Goal: Task Accomplishment & Management: Manage account settings

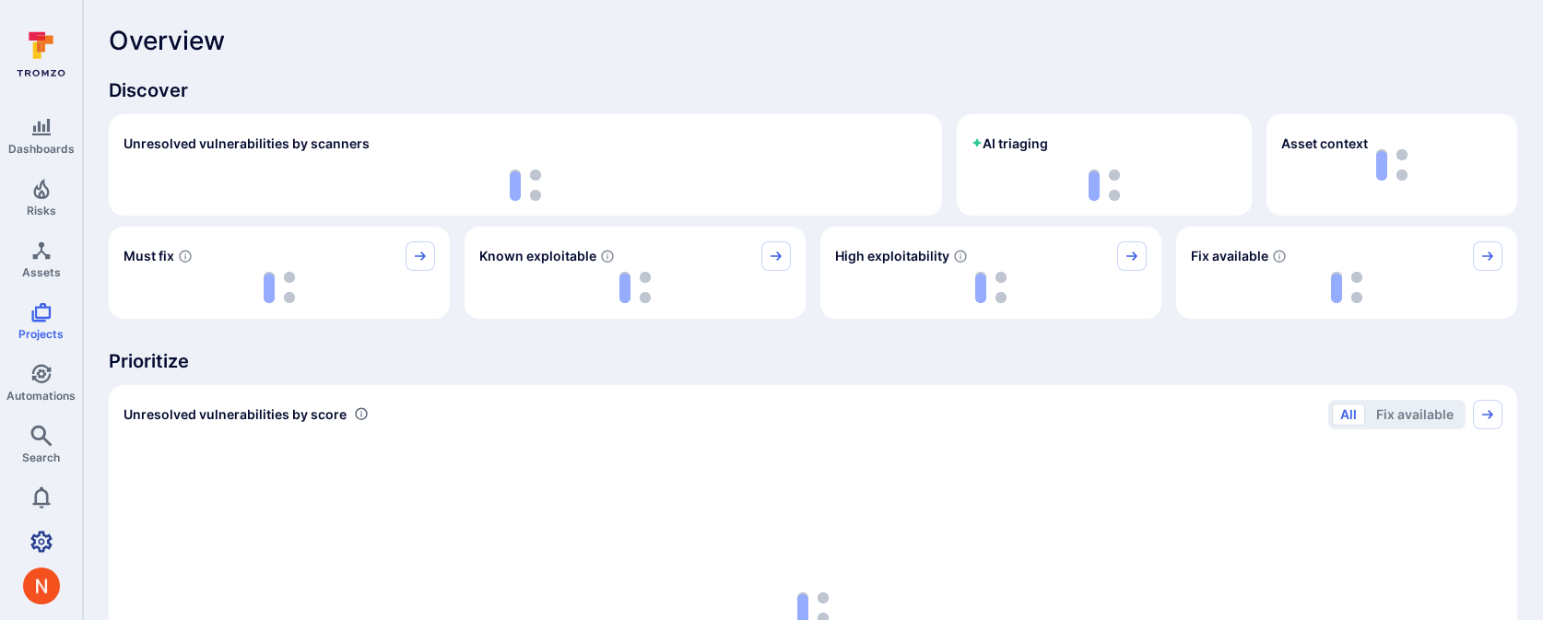
click at [43, 536] on icon "Settings" at bounding box center [41, 542] width 22 height 22
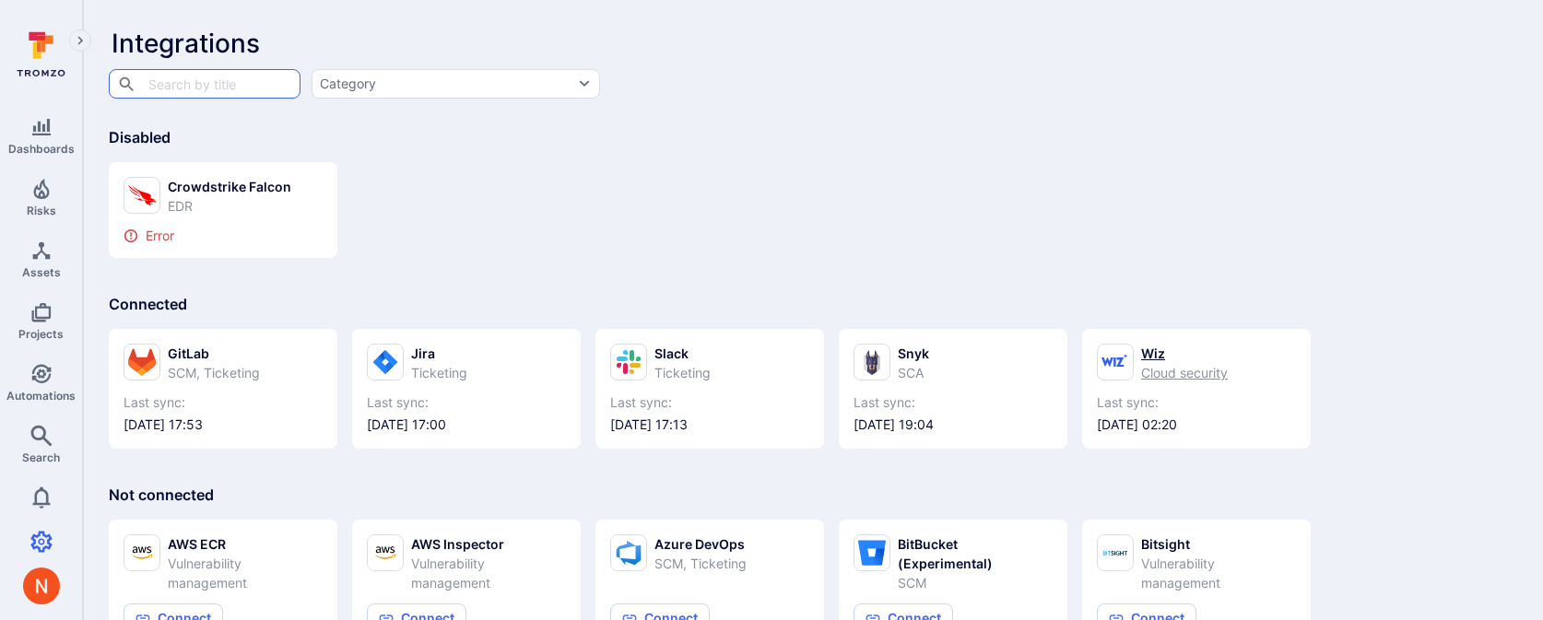
click at [1157, 351] on div "Wiz" at bounding box center [1184, 353] width 87 height 19
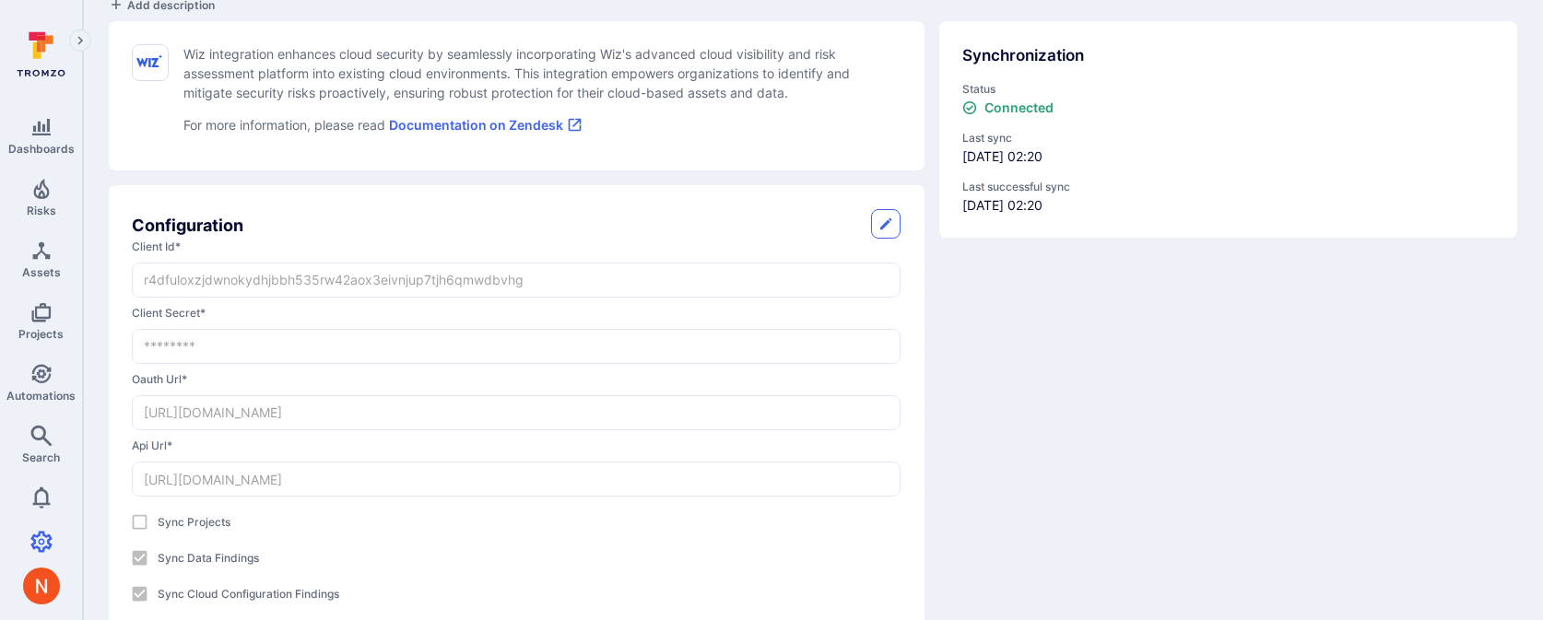
scroll to position [154, 0]
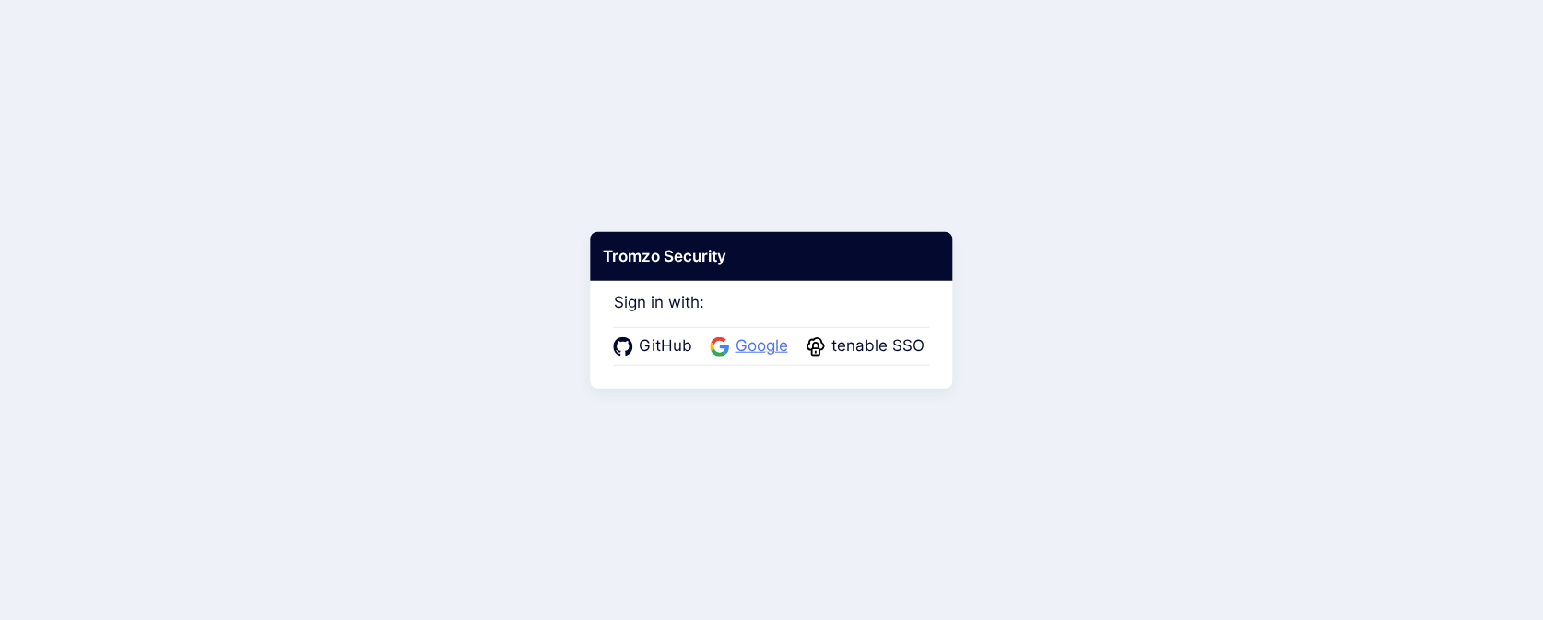
click at [760, 348] on span "Google" at bounding box center [762, 347] width 64 height 24
